Goal: Check status: Check status

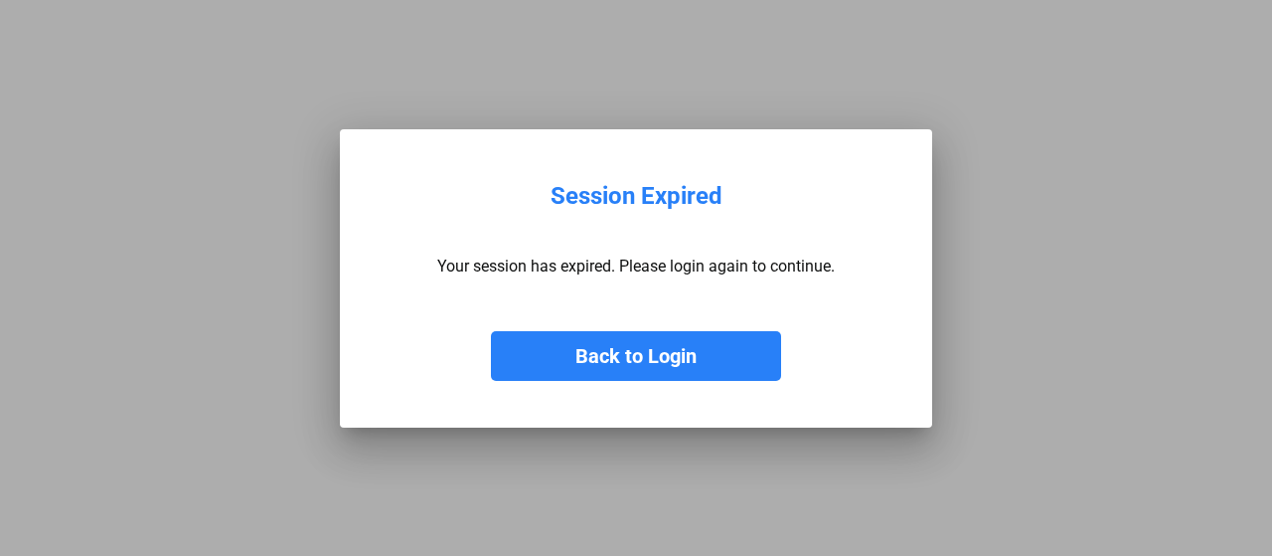
click at [625, 331] on button "Back to Login" at bounding box center [636, 356] width 290 height 50
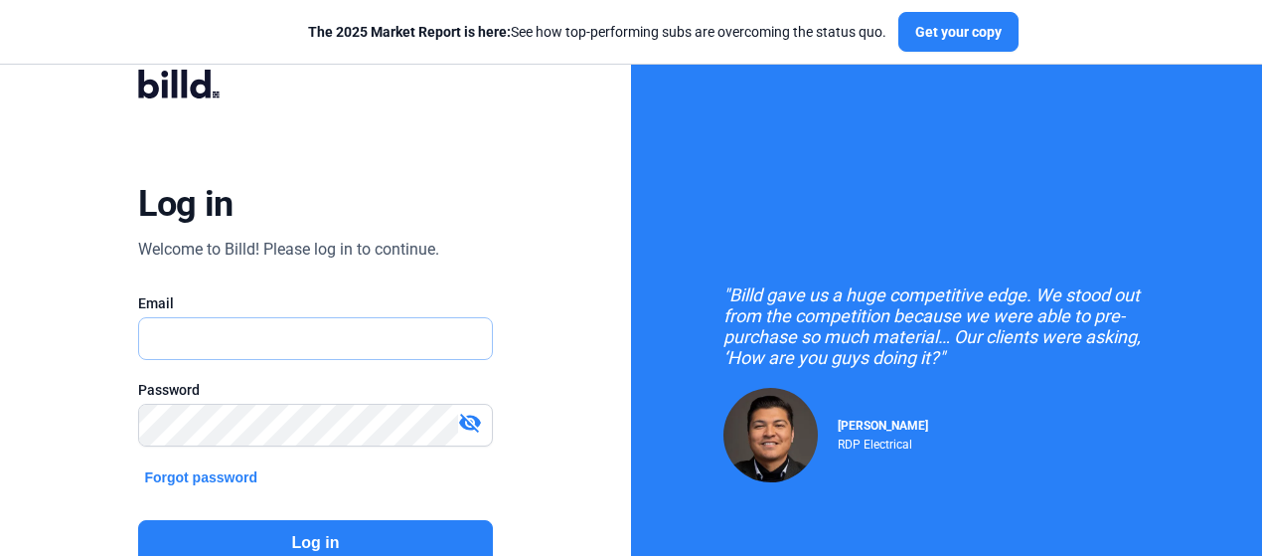
click at [196, 351] on input "text" at bounding box center [304, 338] width 331 height 41
type input "[PERSON_NAME][EMAIL_ADDRESS][DOMAIN_NAME]"
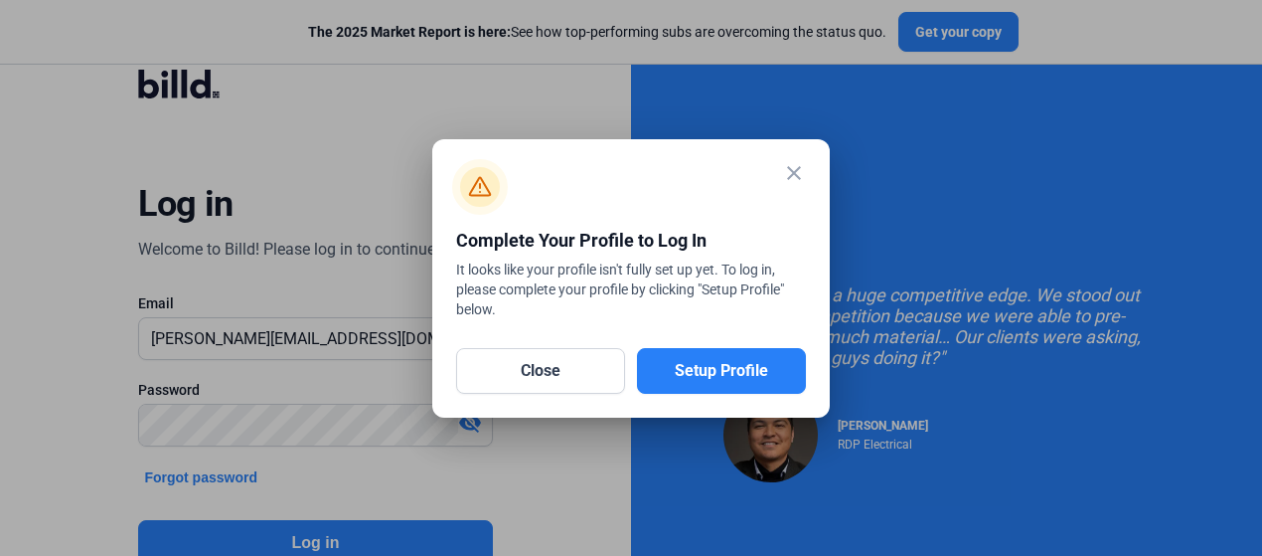
click at [791, 169] on mat-icon "close" at bounding box center [794, 173] width 24 height 24
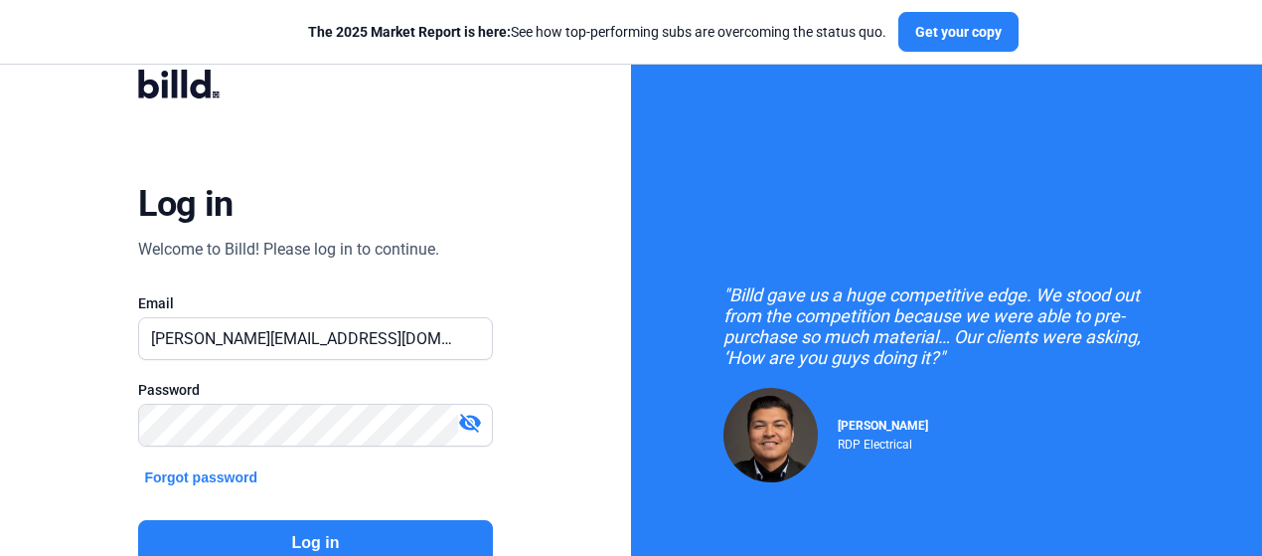
click at [463, 422] on mat-icon "visibility_off" at bounding box center [470, 423] width 24 height 24
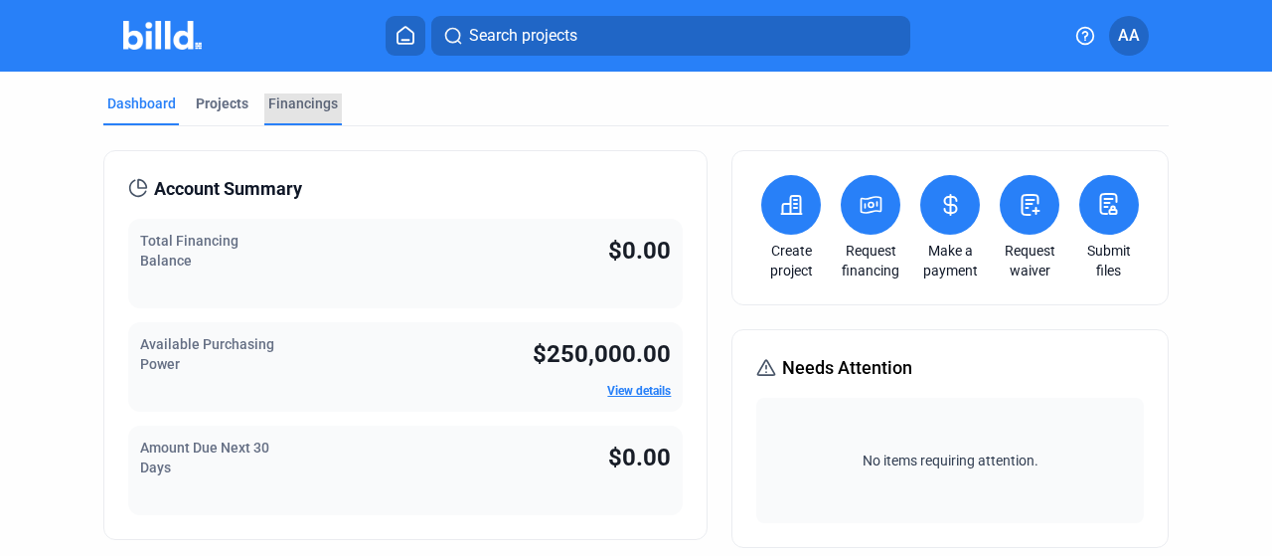
click at [271, 98] on div "Financings" at bounding box center [303, 103] width 70 height 20
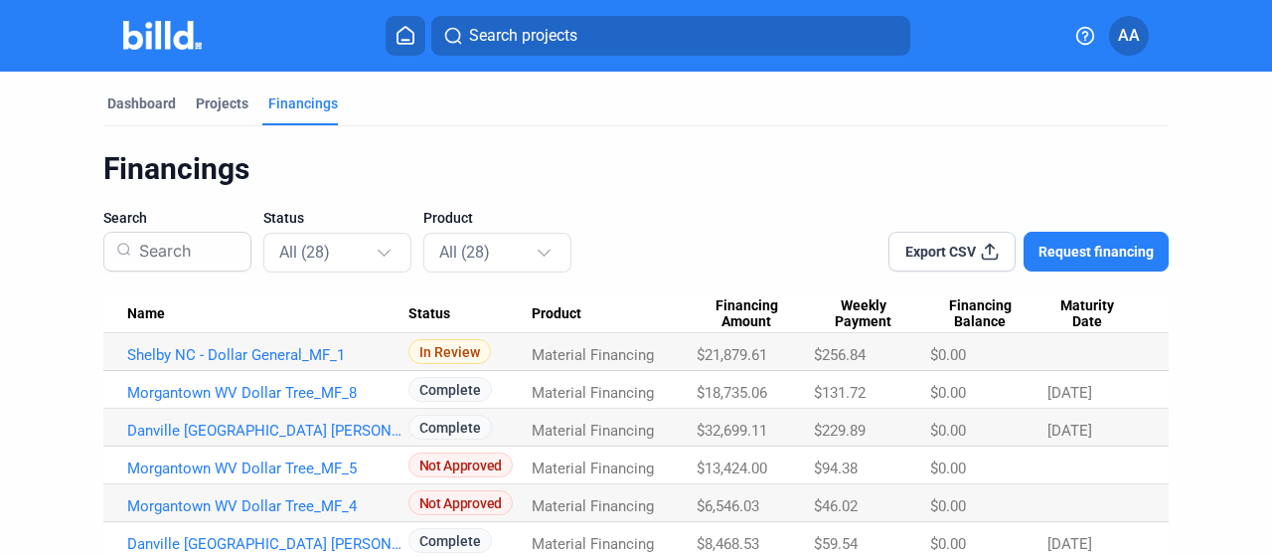
click at [433, 355] on span "In Review" at bounding box center [450, 351] width 82 height 25
click at [294, 347] on link "Shelby NC - Dollar General_MF_1" at bounding box center [267, 355] width 281 height 18
click at [294, 363] on link "Shelby NC - Dollar General_MF_1" at bounding box center [267, 355] width 281 height 18
click at [293, 363] on link "Shelby NC - Dollar General_MF_1" at bounding box center [267, 355] width 281 height 18
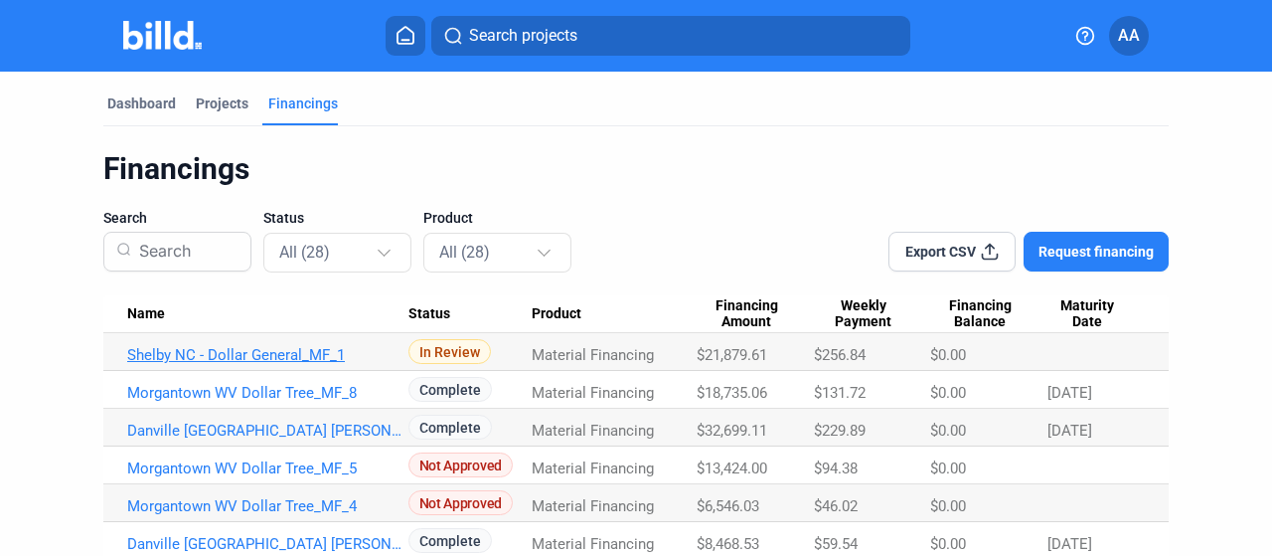
click at [293, 363] on link "Shelby NC - Dollar General_MF_1" at bounding box center [267, 355] width 281 height 18
